Goal: Communication & Community: Answer question/provide support

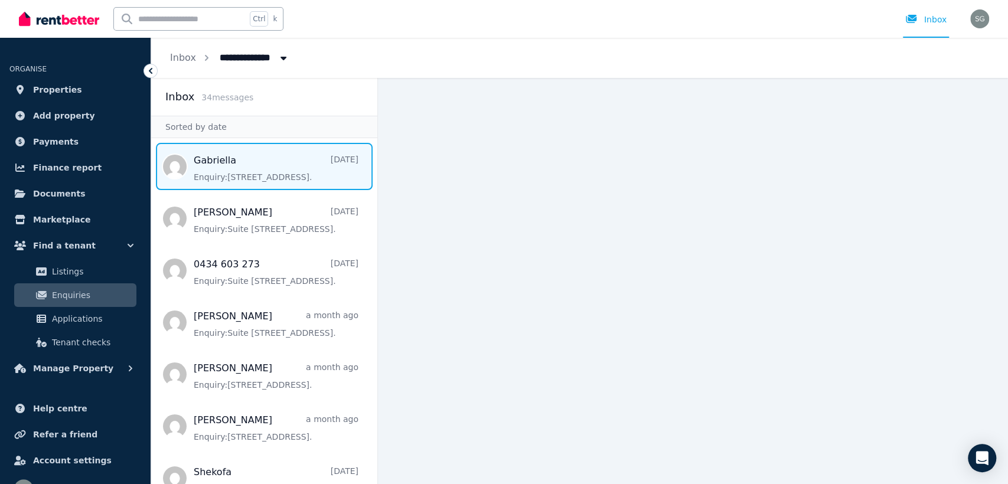
click at [248, 168] on span "Message list" at bounding box center [264, 166] width 226 height 47
